Goal: Task Accomplishment & Management: Manage account settings

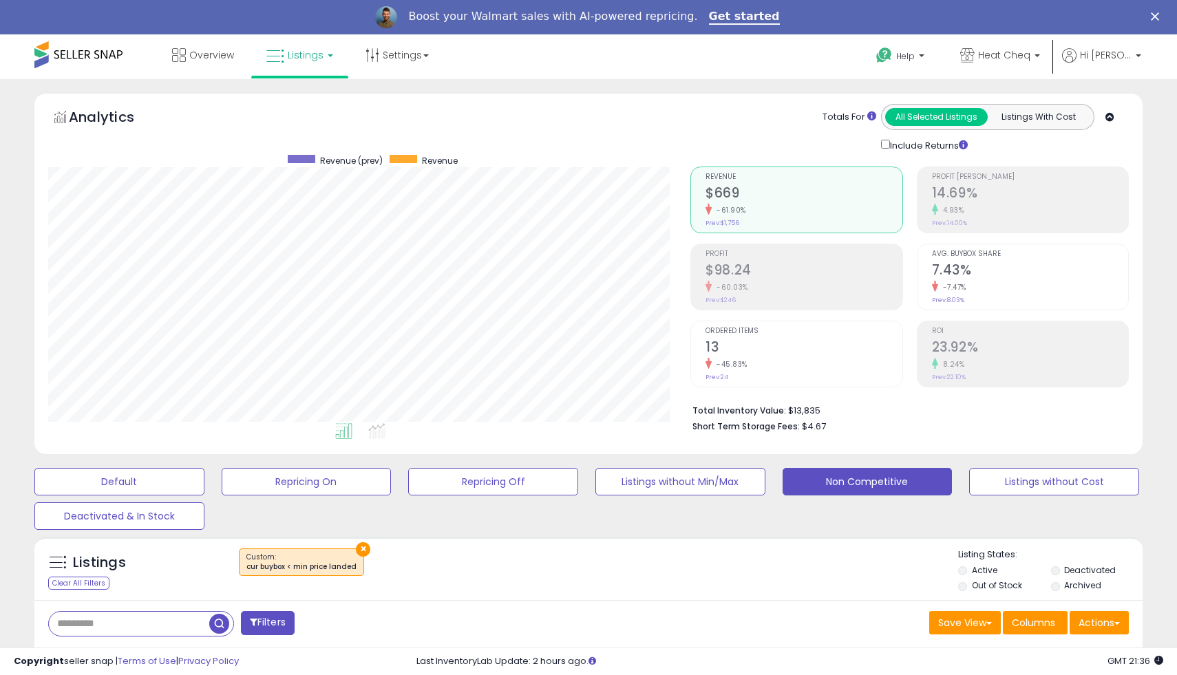
scroll to position [282, 642]
click at [204, 471] on button "Repricing Off" at bounding box center [119, 482] width 170 height 28
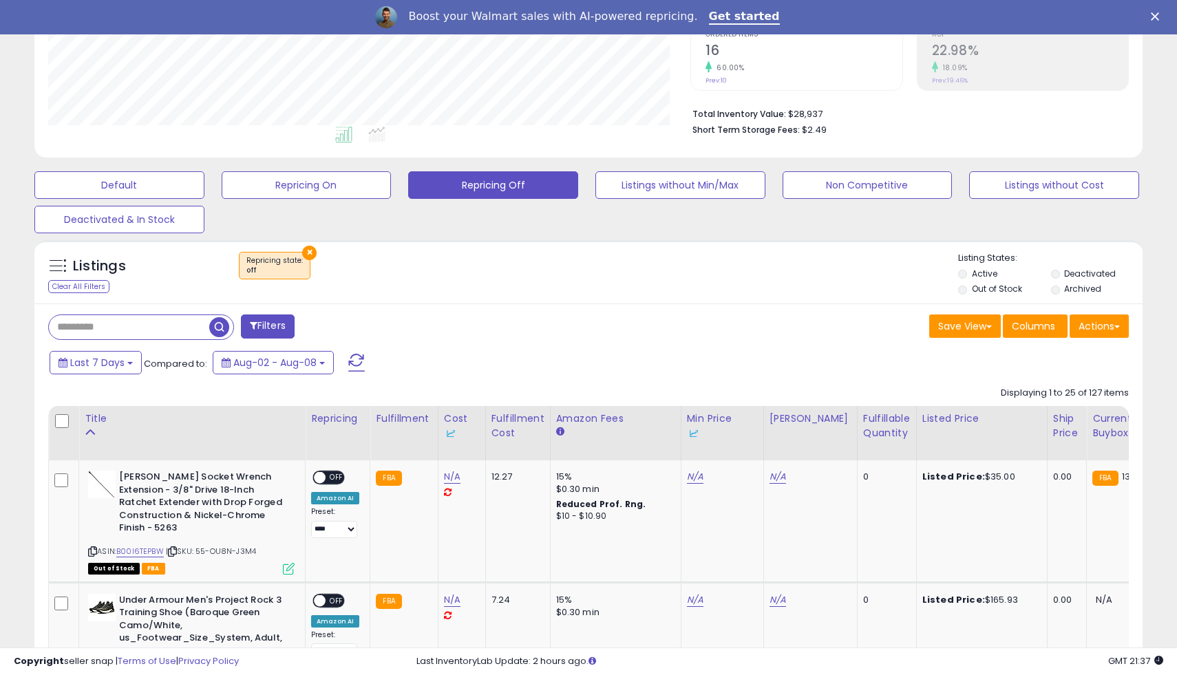
scroll to position [367, 0]
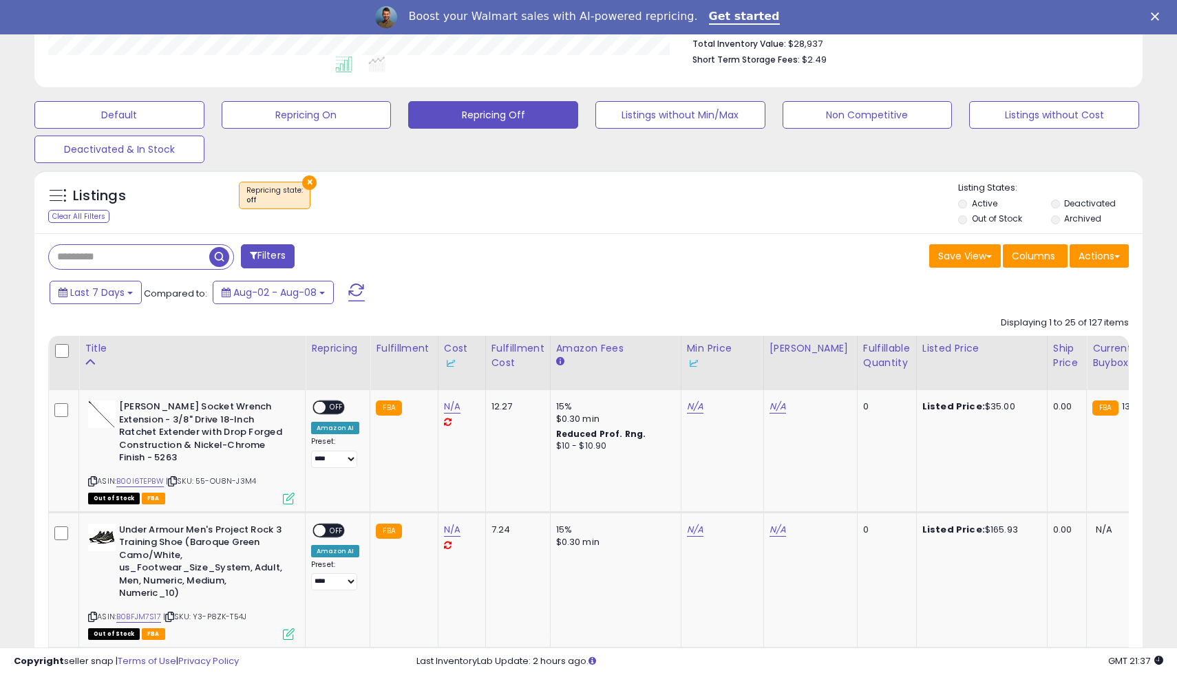
click at [972, 216] on label "Out of Stock" at bounding box center [997, 219] width 50 height 12
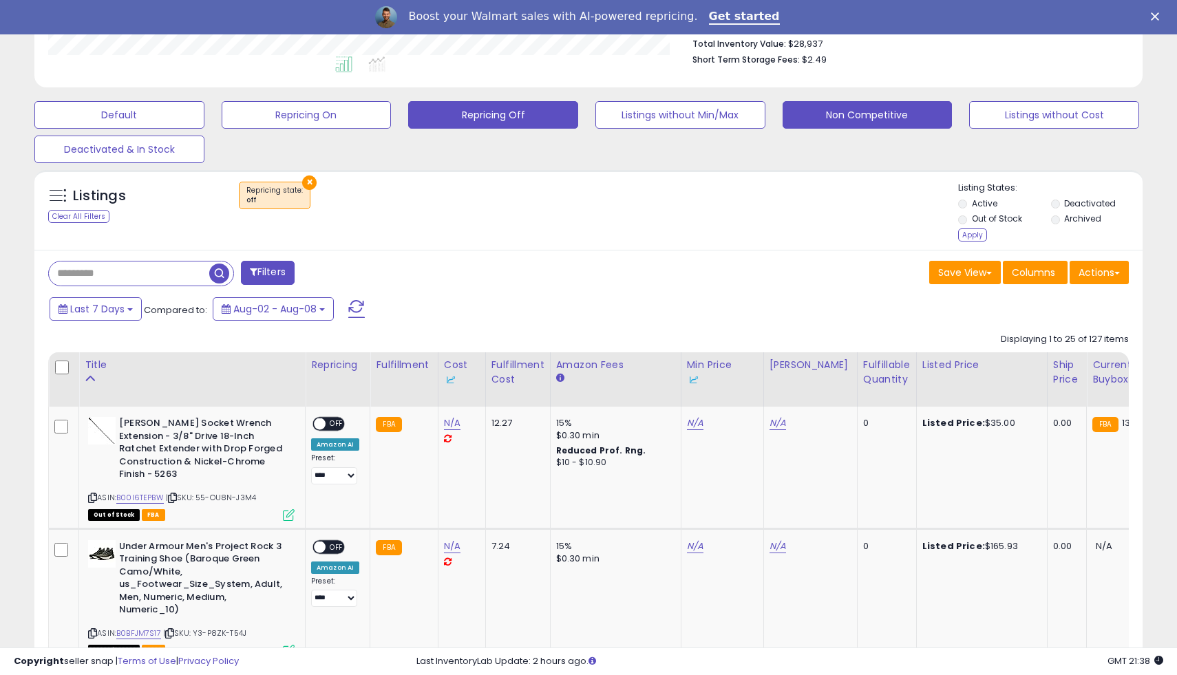
click at [204, 105] on button "Non Competitive" at bounding box center [119, 115] width 170 height 28
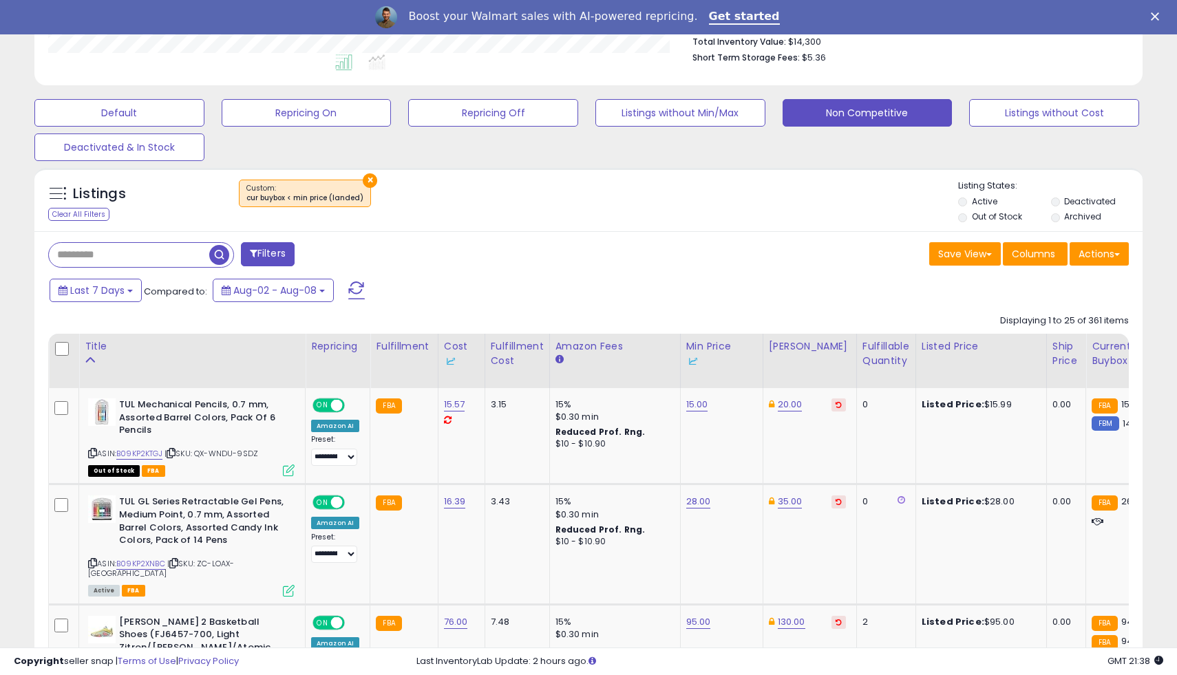
scroll to position [282, 642]
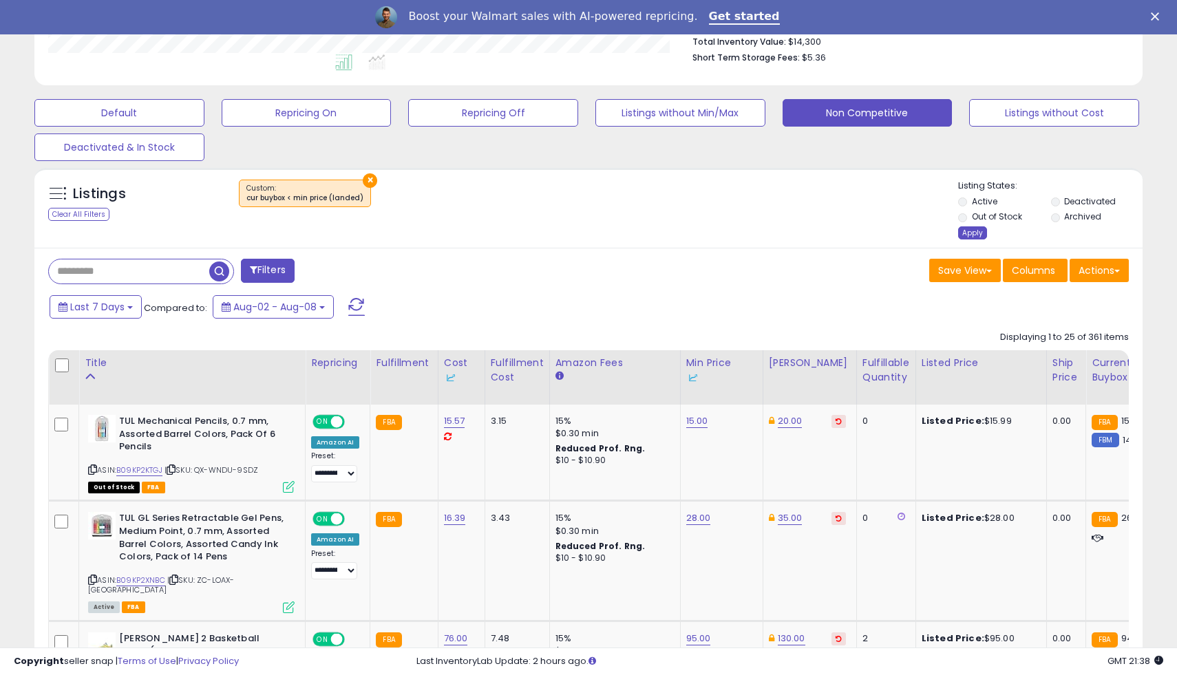
click at [969, 229] on div "Apply" at bounding box center [972, 232] width 29 height 13
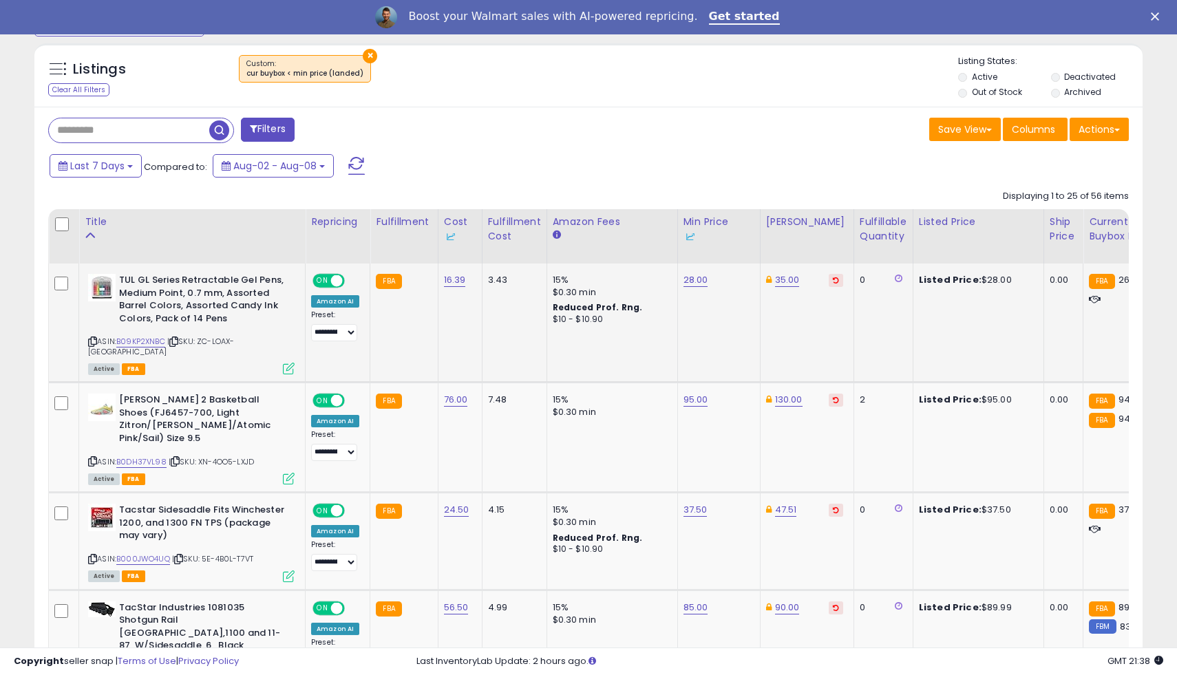
scroll to position [493, 0]
click at [691, 288] on link "95.00" at bounding box center [696, 281] width 25 height 14
click at [776, 288] on link "130.00" at bounding box center [787, 281] width 25 height 14
type input "***"
click button "submit" at bounding box center [828, 342] width 23 height 21
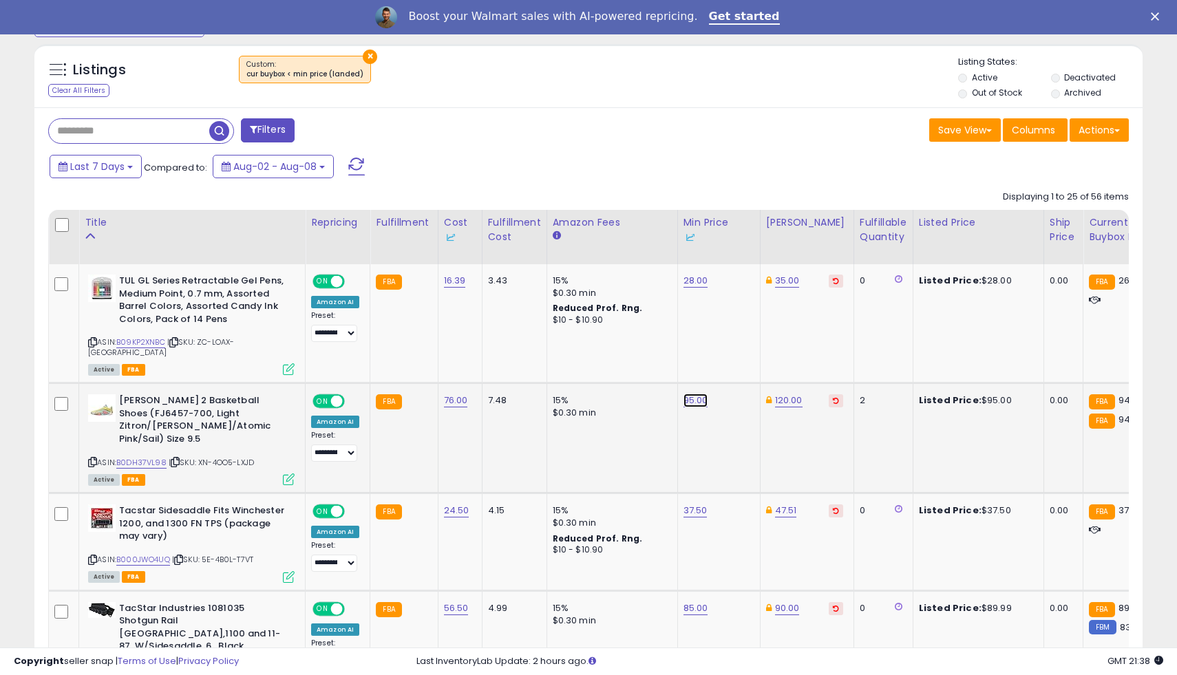
click at [684, 288] on link "95.00" at bounding box center [696, 281] width 25 height 14
type input "**"
click button "submit" at bounding box center [735, 342] width 23 height 21
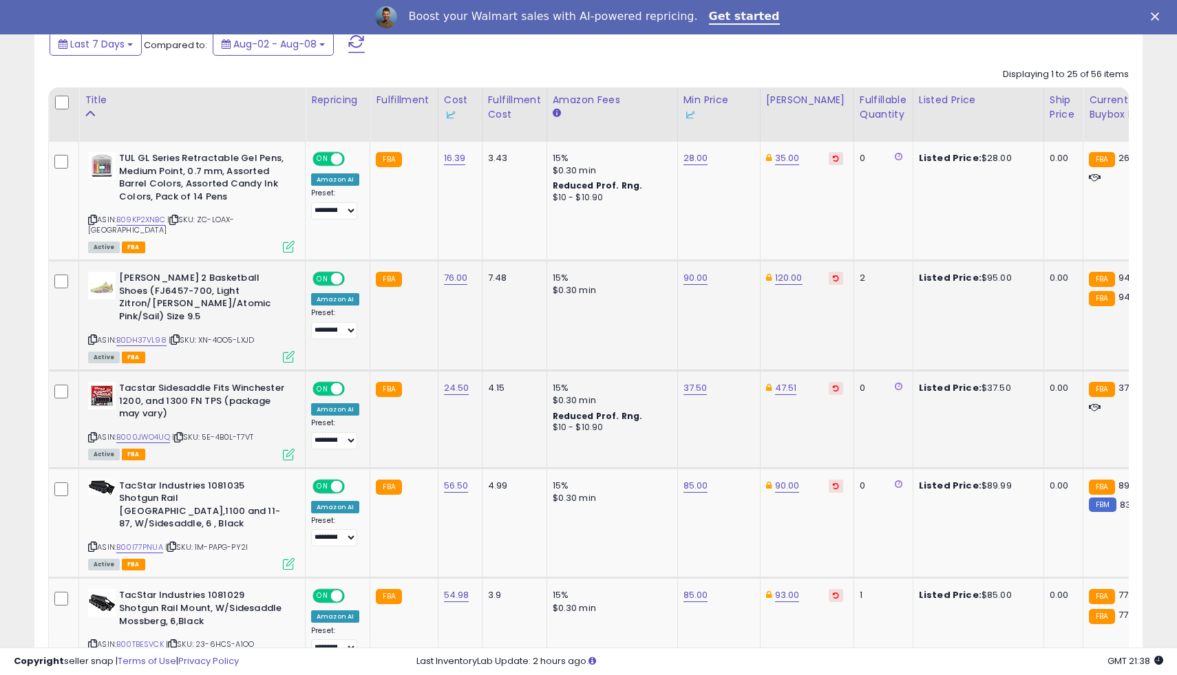
scroll to position [617, 0]
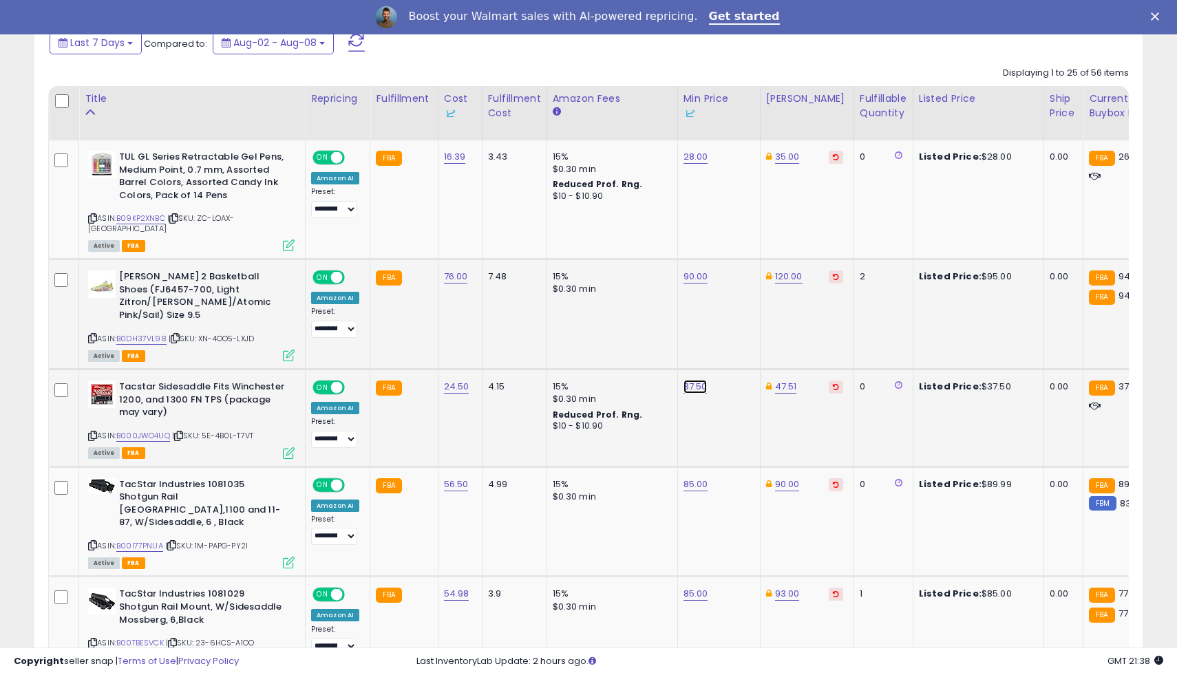
click at [686, 164] on link "37.50" at bounding box center [696, 157] width 25 height 14
type input "*****"
click button "submit" at bounding box center [734, 316] width 23 height 21
click at [775, 164] on link "47.51" at bounding box center [787, 157] width 25 height 14
type input "*****"
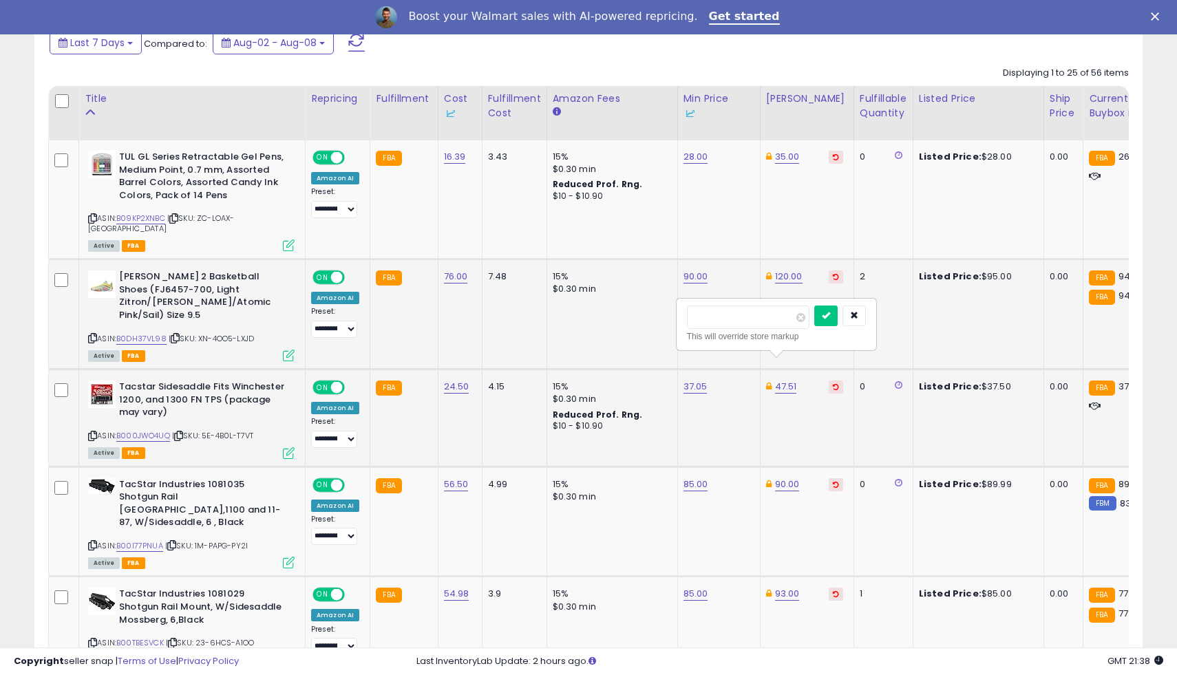
click button "submit" at bounding box center [825, 316] width 23 height 21
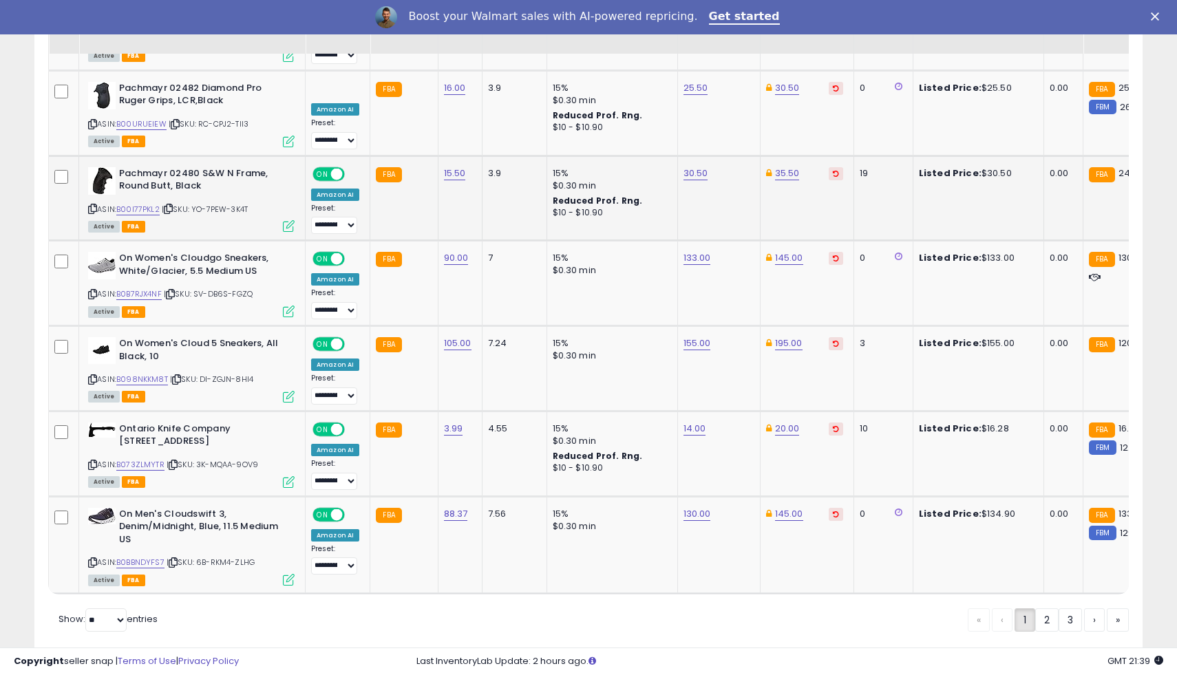
scroll to position [2581, 0]
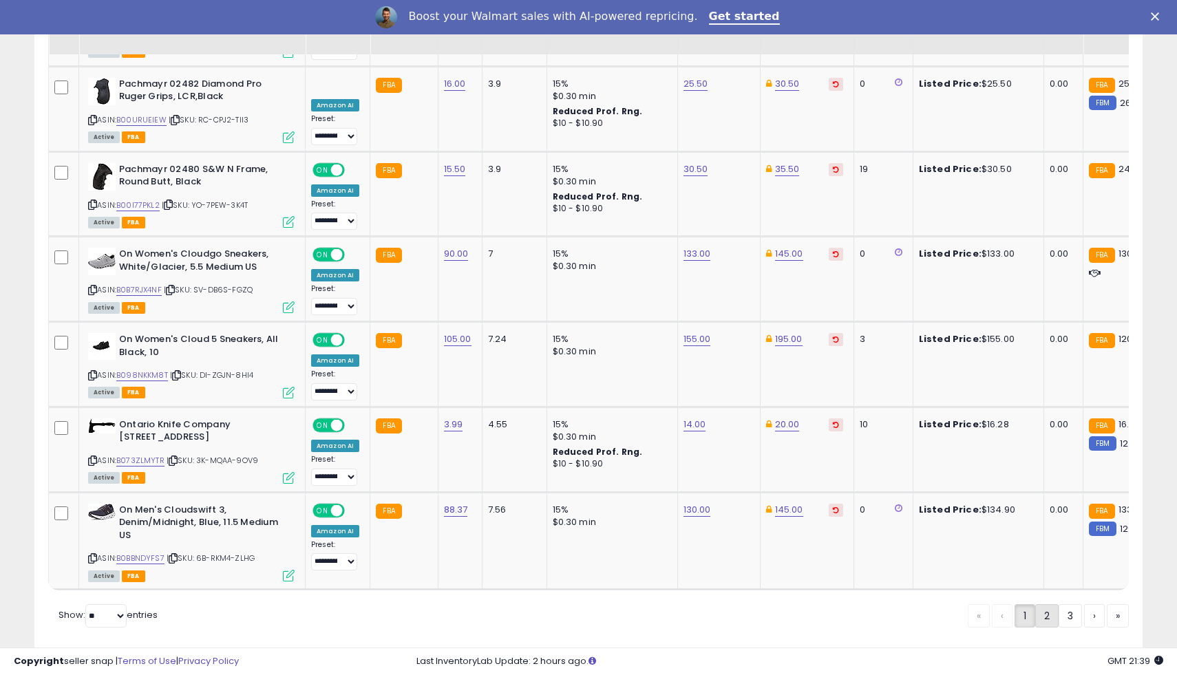
click at [1084, 604] on link "2" at bounding box center [1094, 615] width 21 height 23
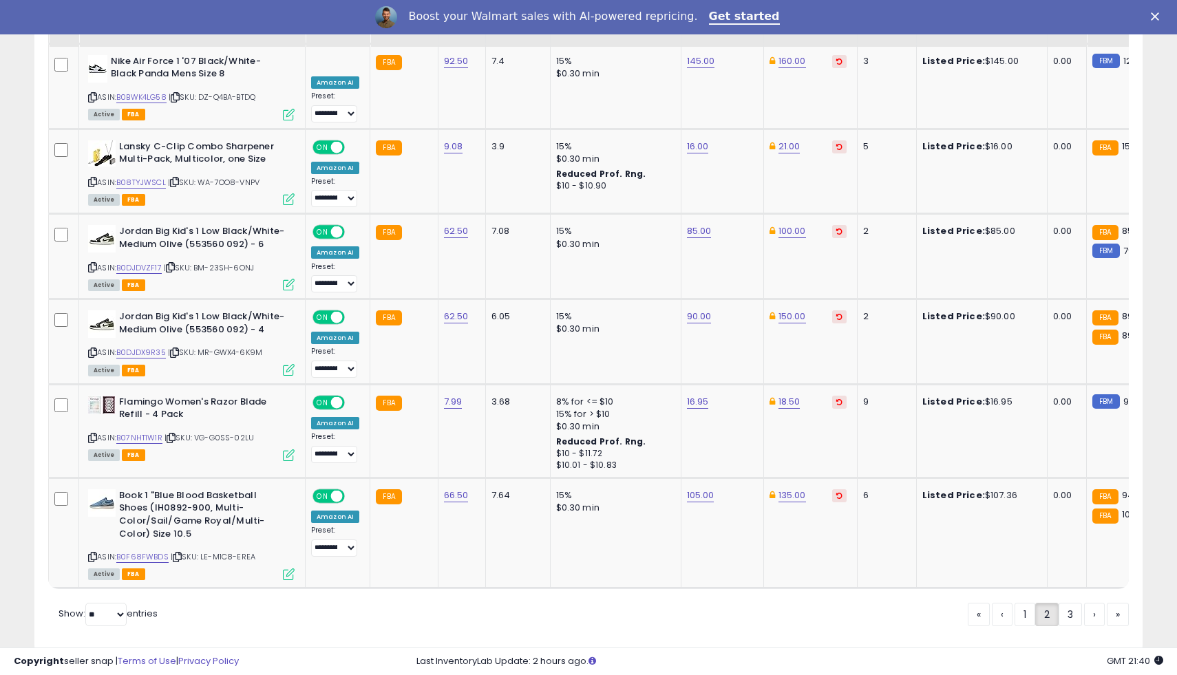
scroll to position [2612, 0]
click at [691, 299] on td "90.00" at bounding box center [722, 341] width 83 height 85
click at [1107, 602] on link "3" at bounding box center [1118, 613] width 22 height 23
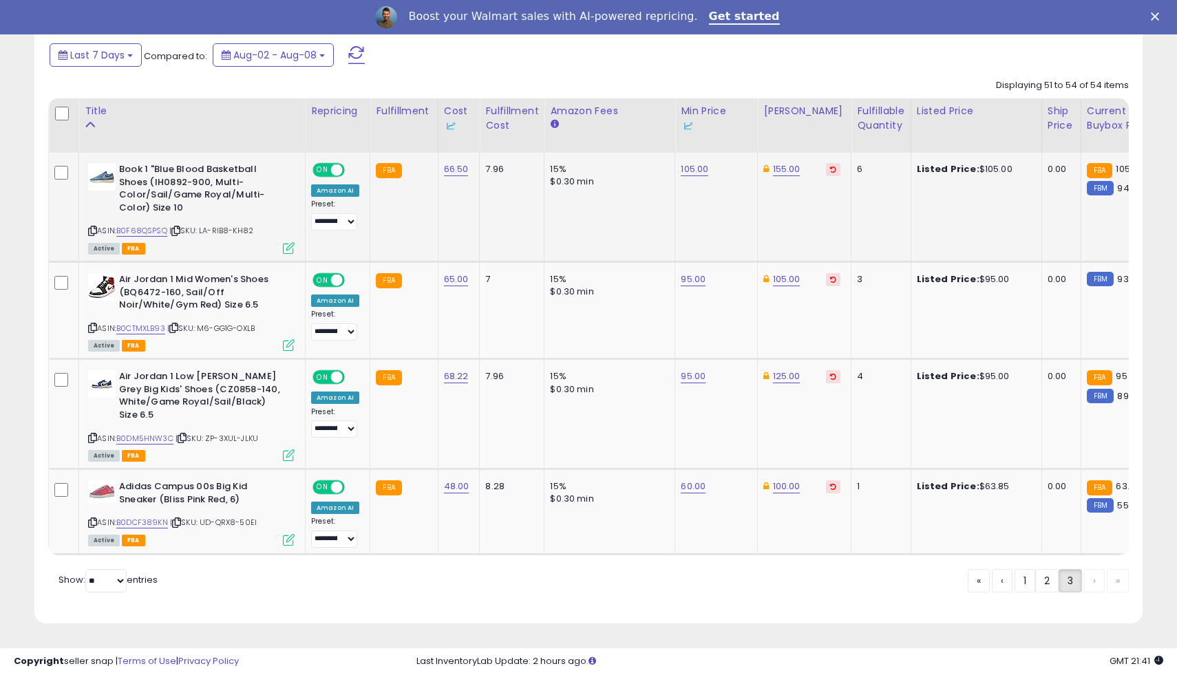
scroll to position [0, 0]
